Goal: Task Accomplishment & Management: Use online tool/utility

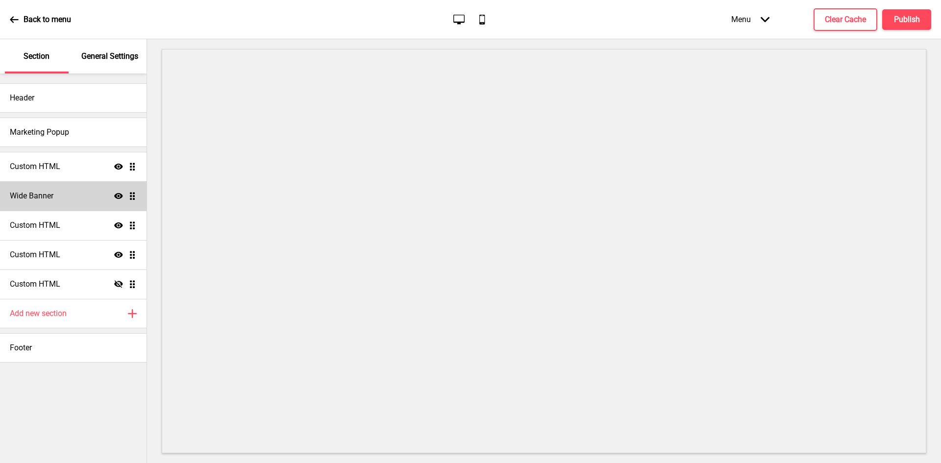
click at [98, 199] on div "Wide Banner Show Drag" at bounding box center [73, 195] width 147 height 29
select select "large"
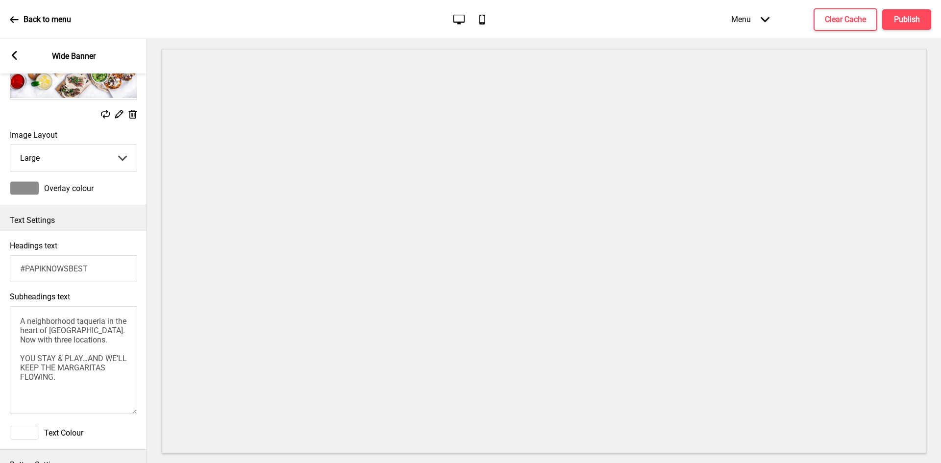
scroll to position [98, 0]
click at [13, 53] on rect at bounding box center [14, 55] width 9 height 9
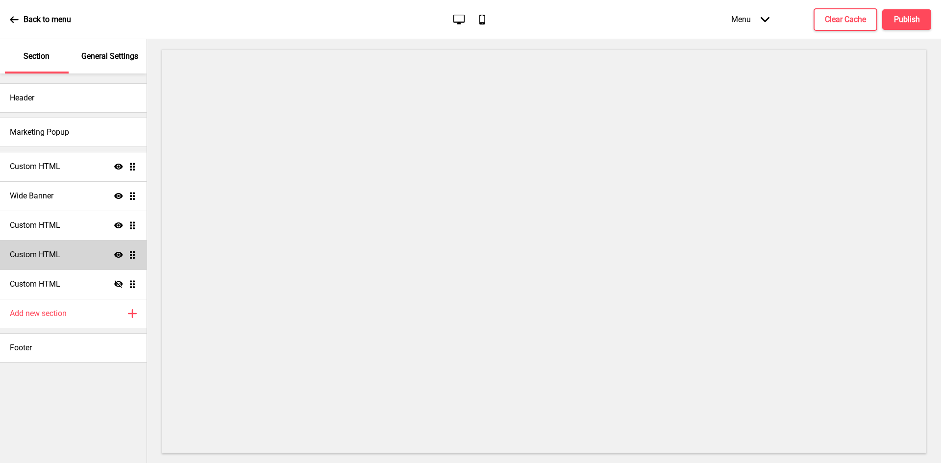
click at [118, 251] on icon "Show" at bounding box center [118, 255] width 9 height 9
click at [118, 251] on icon "Hide" at bounding box center [118, 255] width 9 height 9
click at [116, 225] on icon at bounding box center [118, 226] width 9 height 6
click at [116, 225] on icon at bounding box center [118, 225] width 9 height 7
click at [70, 223] on div "Custom HTML Show Drag" at bounding box center [73, 225] width 147 height 29
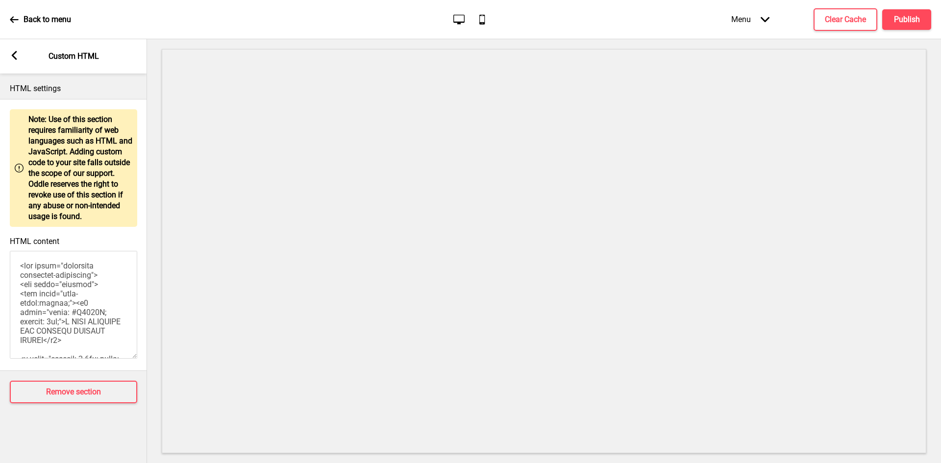
click at [47, 287] on textarea "HTML content" at bounding box center [73, 305] width 127 height 108
click at [15, 55] on rect at bounding box center [14, 55] width 9 height 9
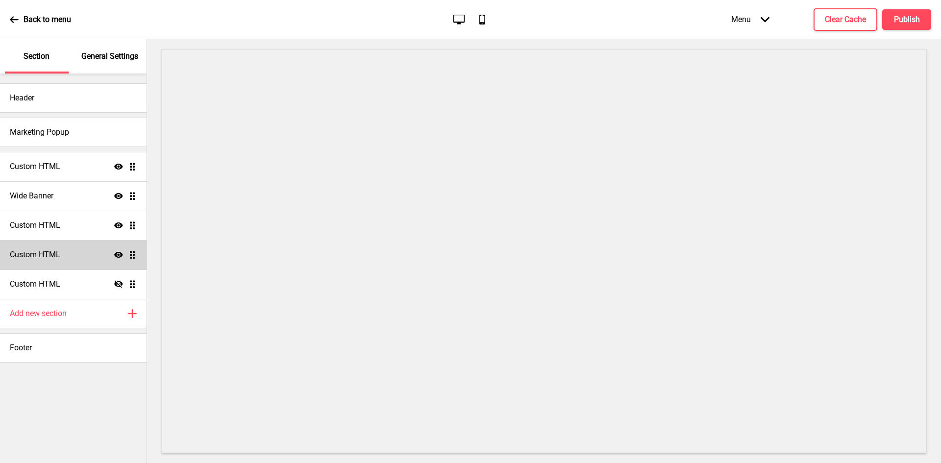
click at [116, 224] on icon at bounding box center [118, 226] width 9 height 6
click at [116, 224] on icon at bounding box center [118, 225] width 9 height 7
click at [80, 225] on div "Custom HTML Show Drag" at bounding box center [73, 225] width 147 height 29
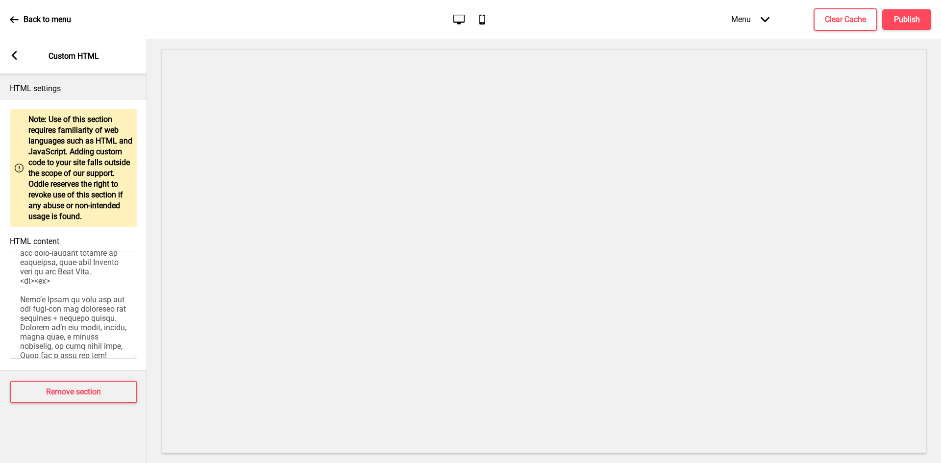
scroll to position [161, 0]
drag, startPoint x: 68, startPoint y: 317, endPoint x: 41, endPoint y: 323, distance: 27.2
click at [41, 323] on textarea "HTML content" at bounding box center [73, 305] width 127 height 108
click at [29, 324] on textarea "HTML content" at bounding box center [73, 305] width 127 height 108
drag, startPoint x: 24, startPoint y: 323, endPoint x: 51, endPoint y: 319, distance: 28.3
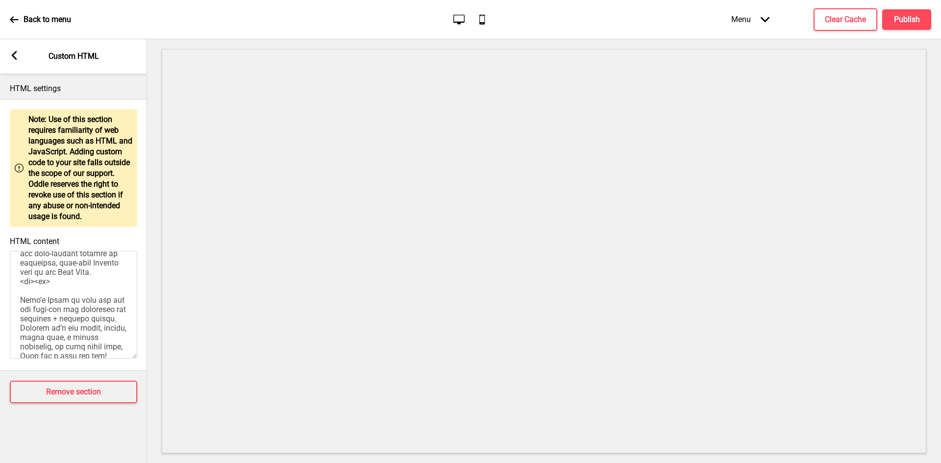
click at [51, 319] on textarea "HTML content" at bounding box center [73, 305] width 127 height 108
click at [60, 322] on textarea "HTML content" at bounding box center [73, 305] width 127 height 108
drag, startPoint x: 61, startPoint y: 322, endPoint x: 22, endPoint y: 326, distance: 39.4
click at [22, 326] on textarea "HTML content" at bounding box center [73, 305] width 127 height 108
click at [103, 290] on textarea "HTML content" at bounding box center [73, 305] width 127 height 108
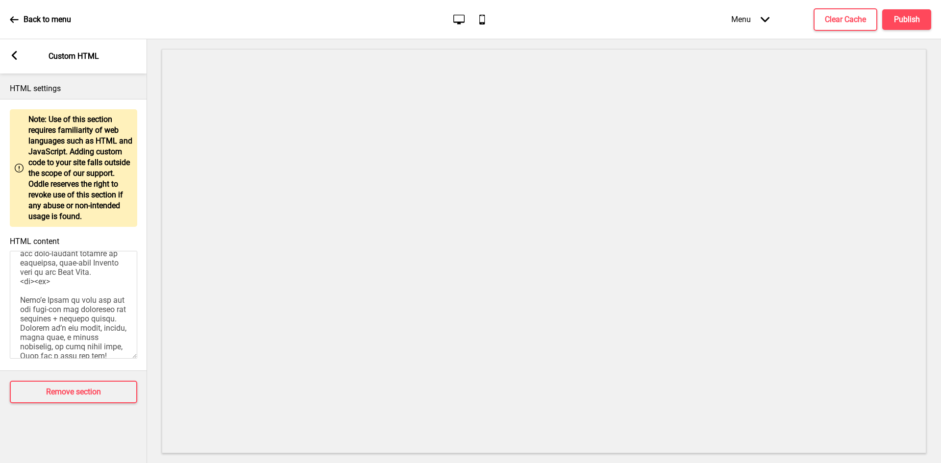
click at [21, 57] on div "Arrow left Custom HTML" at bounding box center [73, 56] width 147 height 34
click at [16, 57] on rect at bounding box center [14, 55] width 9 height 9
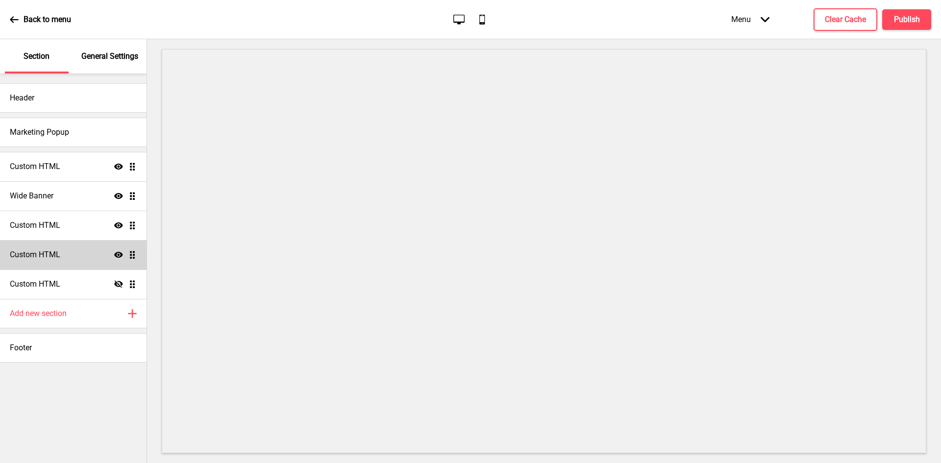
click at [88, 257] on div "Custom HTML Show Drag" at bounding box center [73, 254] width 147 height 29
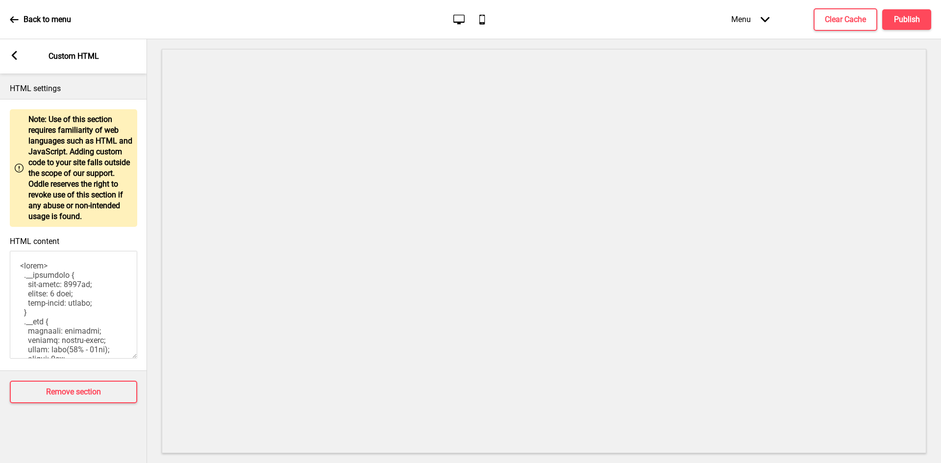
click at [60, 285] on textarea "HTML content" at bounding box center [73, 305] width 127 height 108
click at [18, 54] on rect at bounding box center [14, 55] width 9 height 9
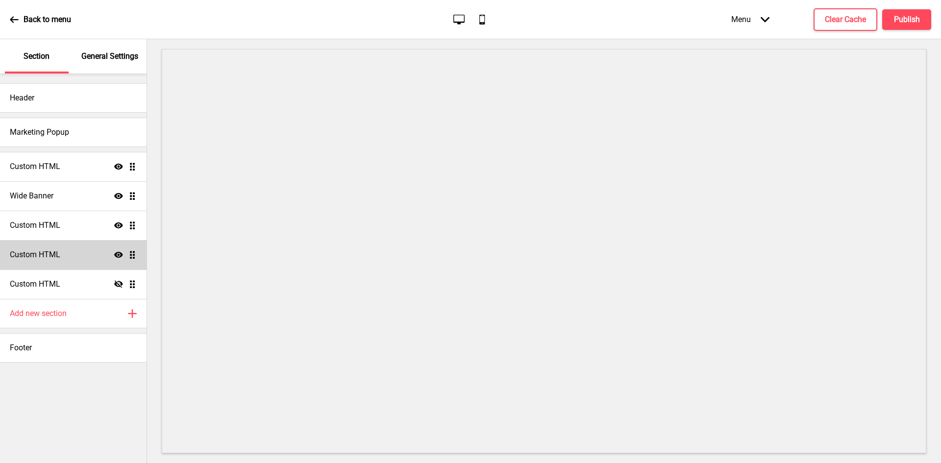
click at [75, 259] on div "Custom HTML Show Drag" at bounding box center [73, 254] width 147 height 29
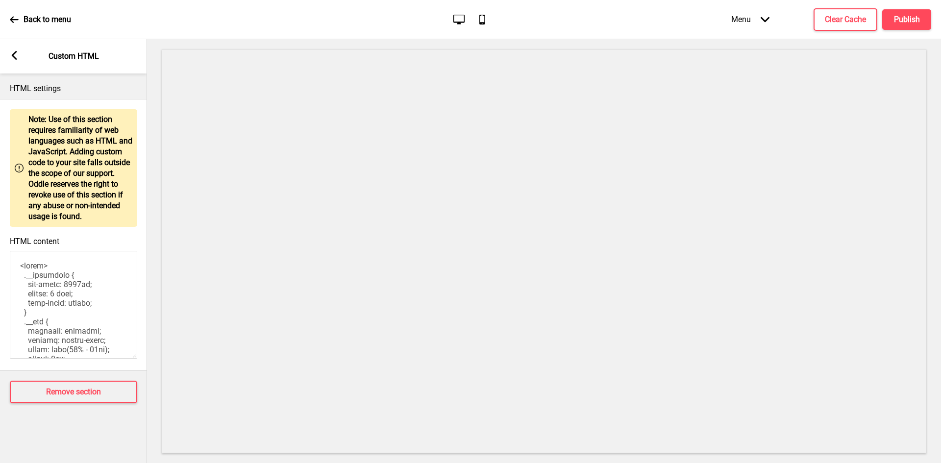
click at [60, 292] on textarea "HTML content" at bounding box center [73, 305] width 127 height 108
